Goal: Task Accomplishment & Management: Manage account settings

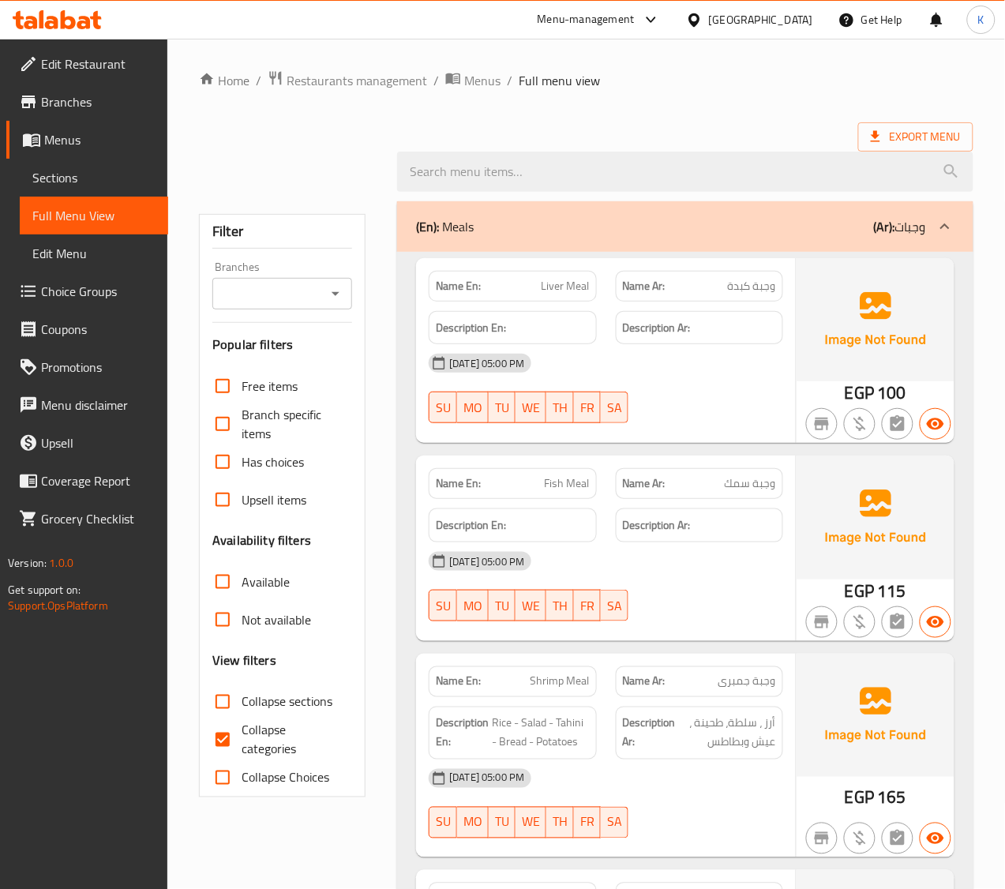
click at [799, 11] on div "[GEOGRAPHIC_DATA]" at bounding box center [761, 19] width 104 height 17
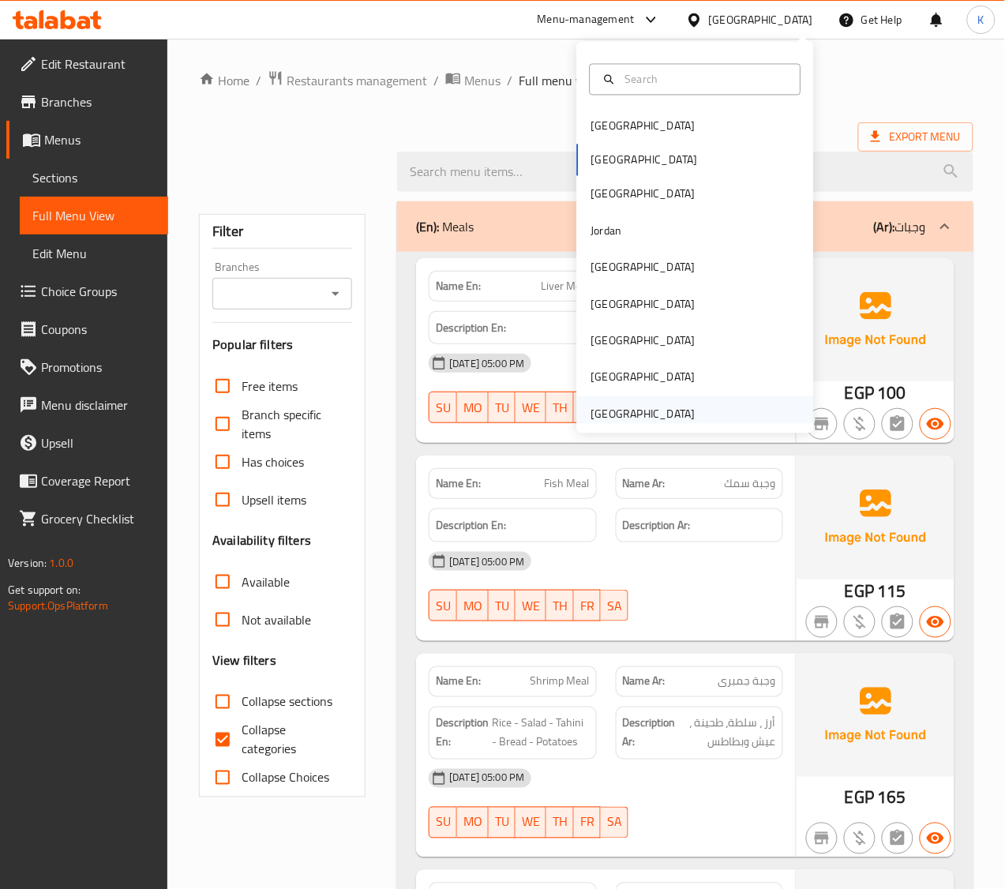
click at [622, 417] on div "United Arab Emirates" at bounding box center [643, 413] width 104 height 17
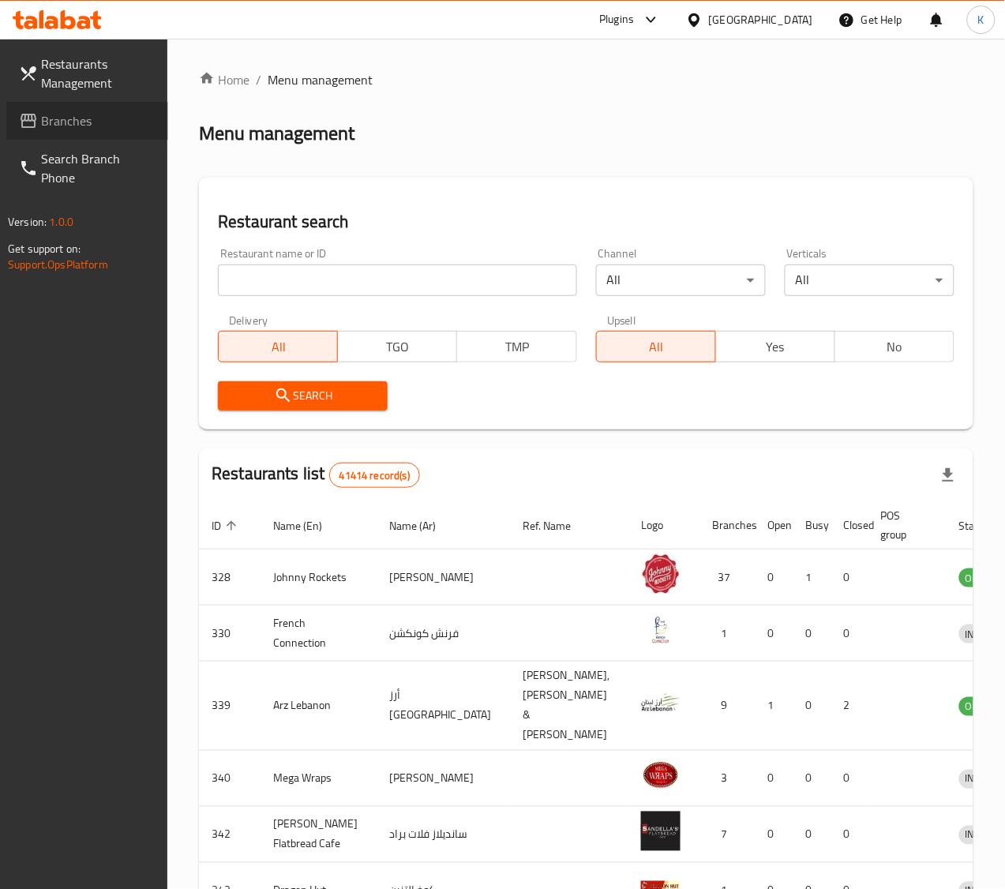
click at [76, 120] on span "Branches" at bounding box center [98, 120] width 114 height 19
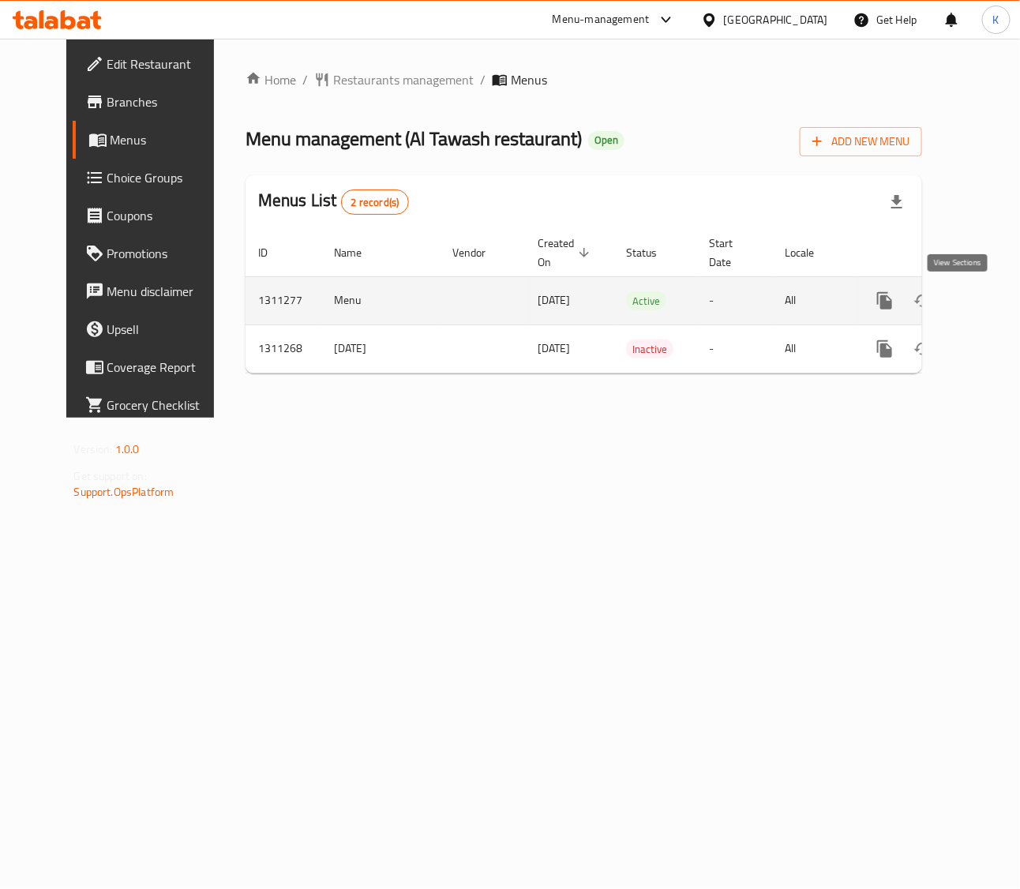
click at [980, 287] on link "enhanced table" at bounding box center [999, 301] width 38 height 38
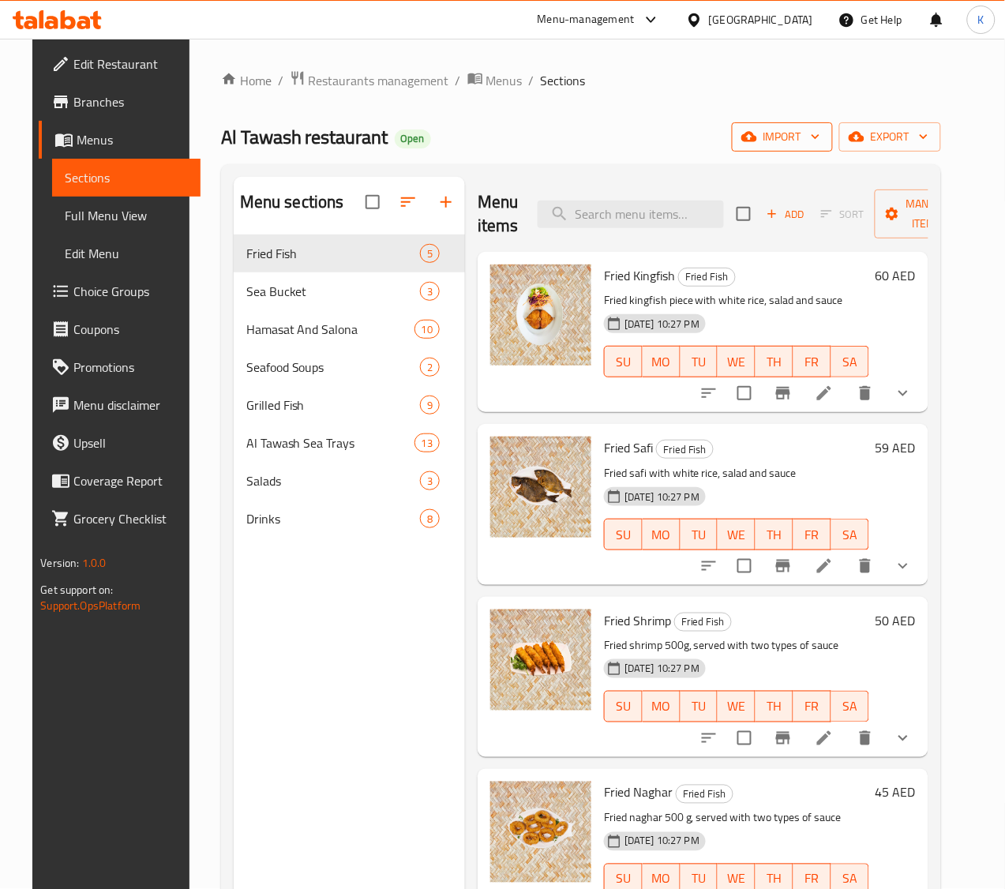
click at [795, 147] on span "import" at bounding box center [783, 137] width 76 height 20
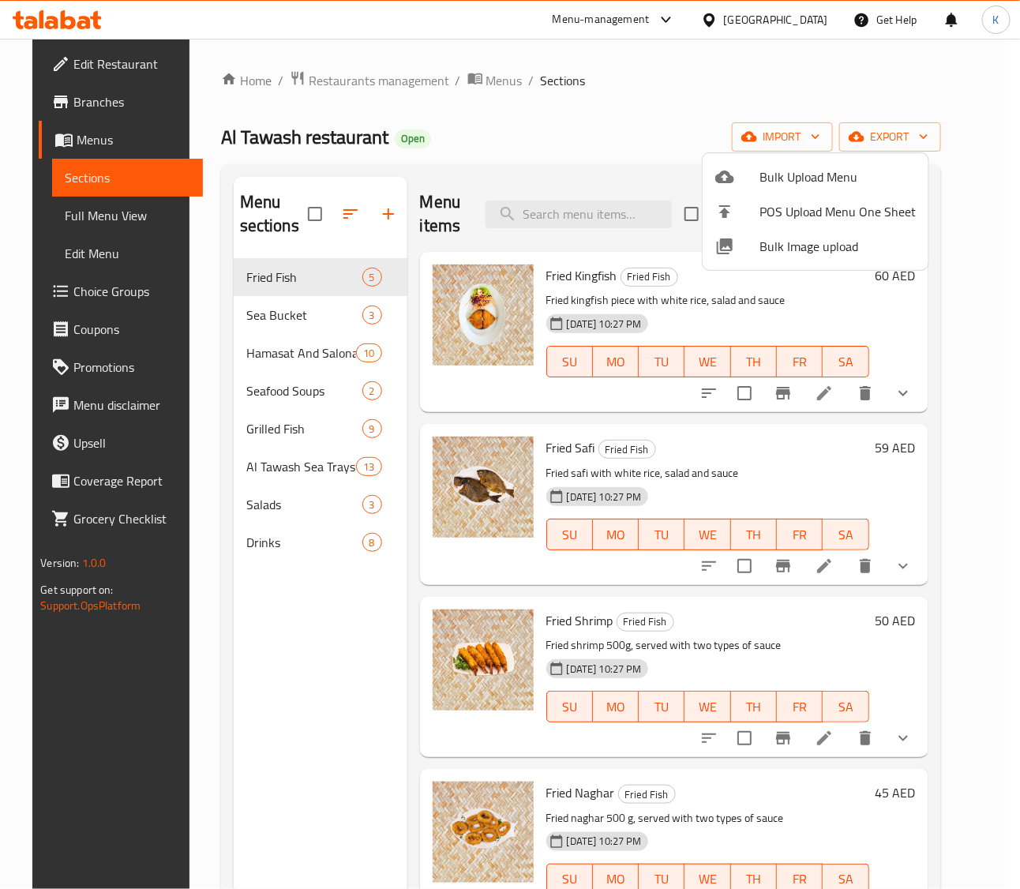
click at [610, 176] on div at bounding box center [510, 444] width 1020 height 889
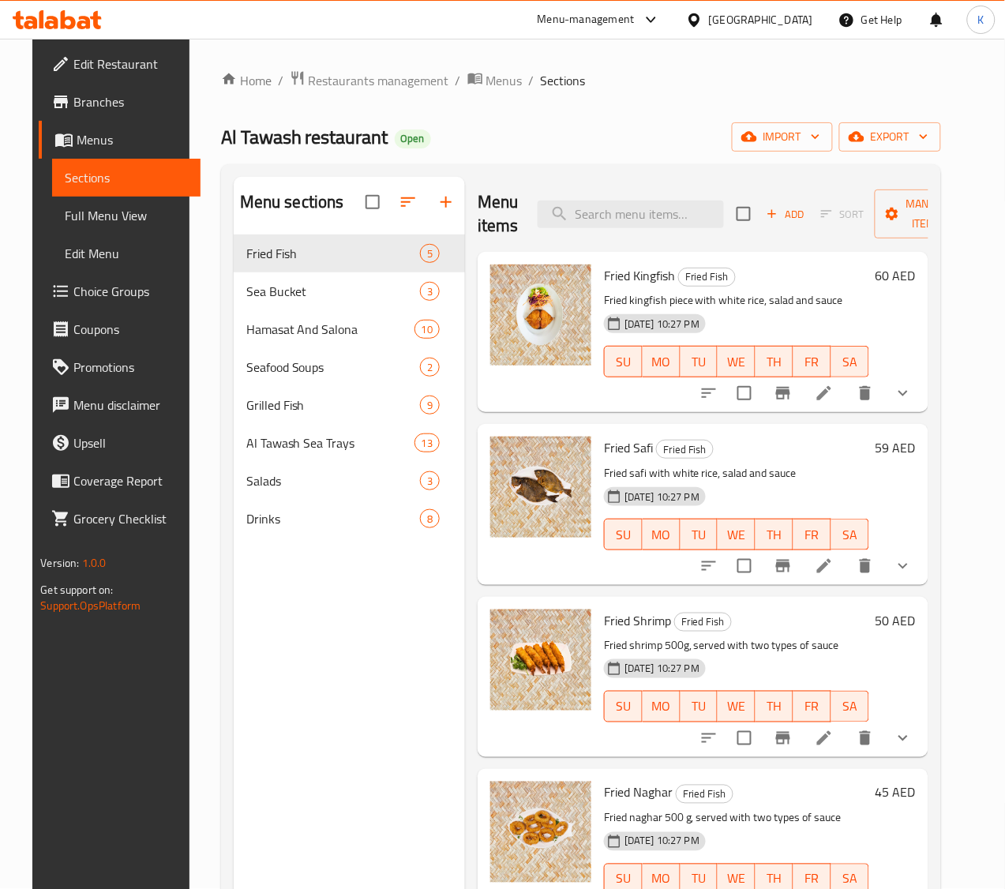
click at [73, 71] on span "Edit Restaurant" at bounding box center [130, 63] width 114 height 19
